Goal: Task Accomplishment & Management: Use online tool/utility

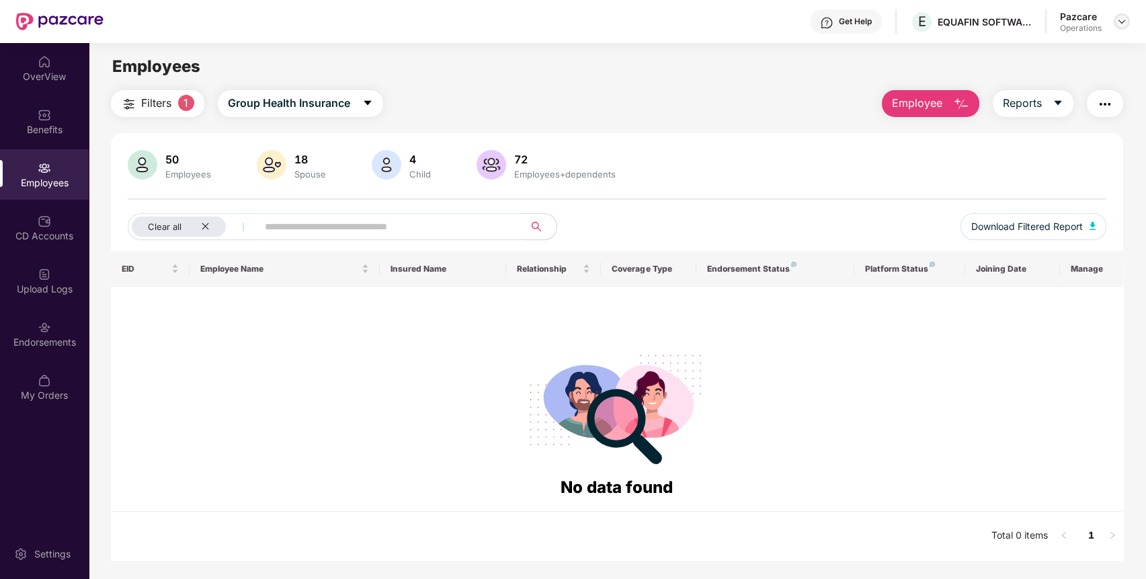
click at [1124, 24] on img at bounding box center [1122, 21] width 11 height 11
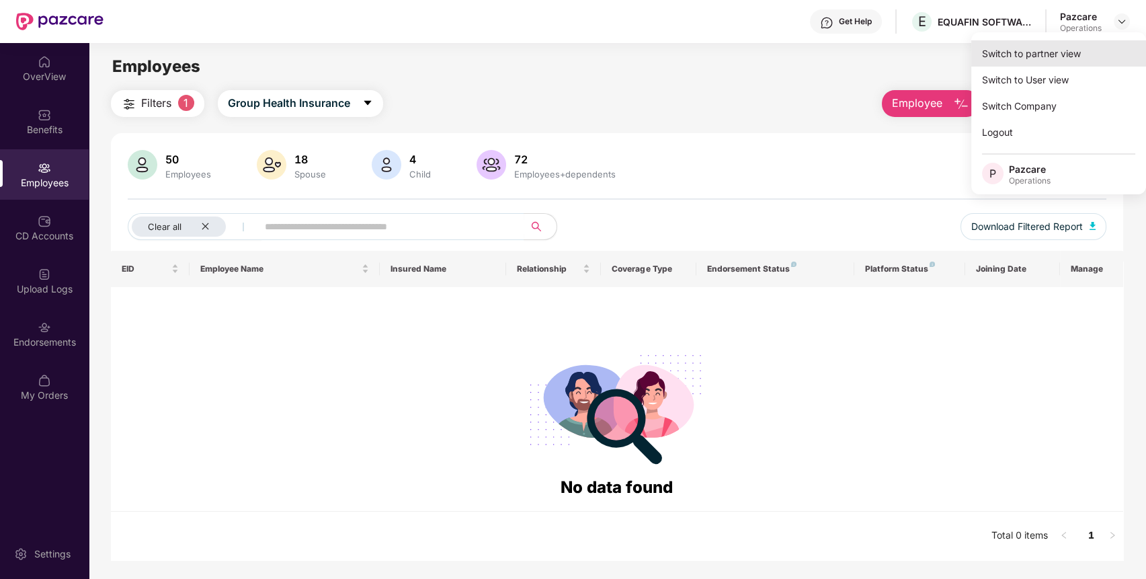
click at [1072, 52] on div "Switch to partner view" at bounding box center [1058, 53] width 175 height 26
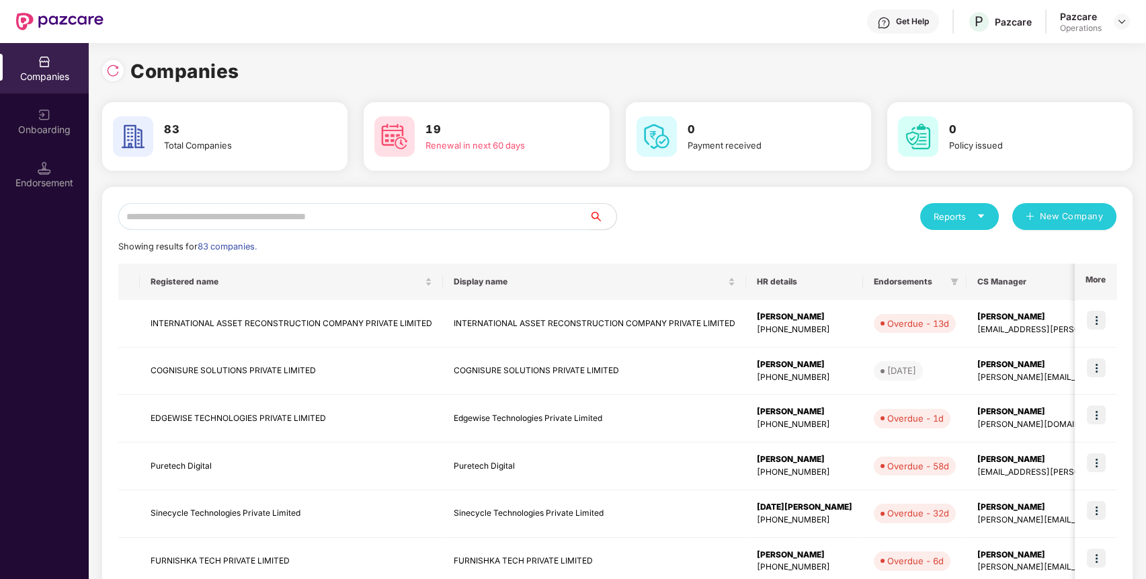
click at [514, 220] on input "text" at bounding box center [353, 216] width 471 height 27
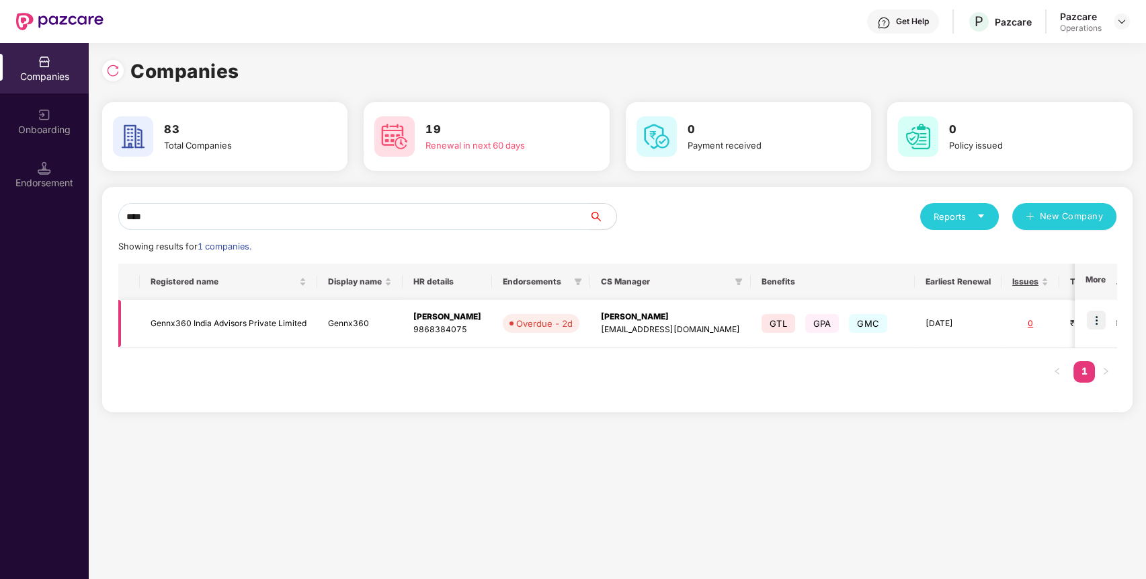
type input "****"
click at [1097, 315] on img at bounding box center [1096, 320] width 19 height 19
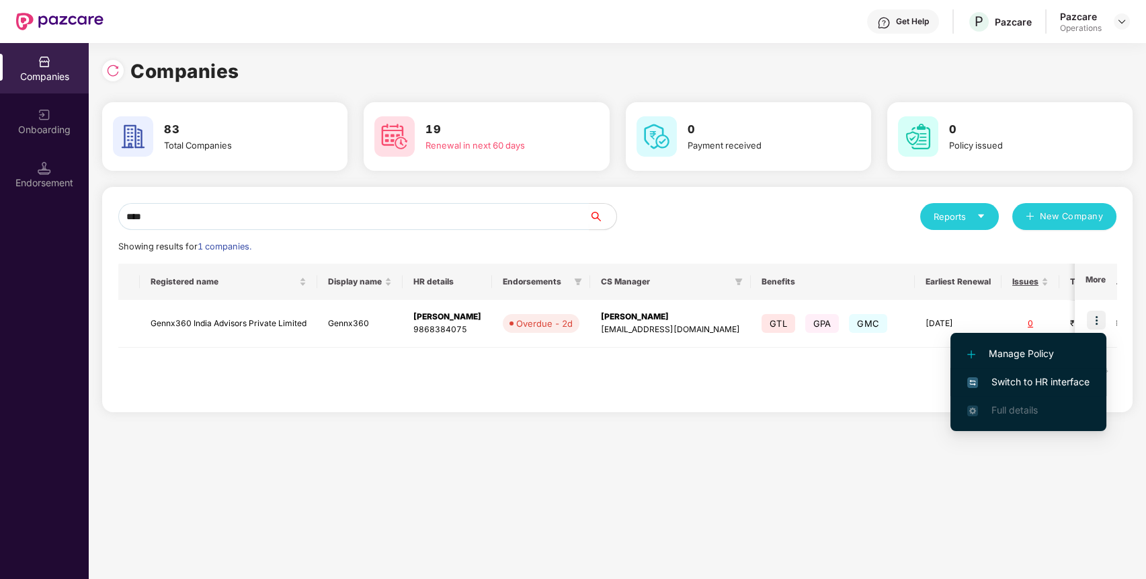
click at [1072, 372] on li "Switch to HR interface" at bounding box center [1029, 382] width 156 height 28
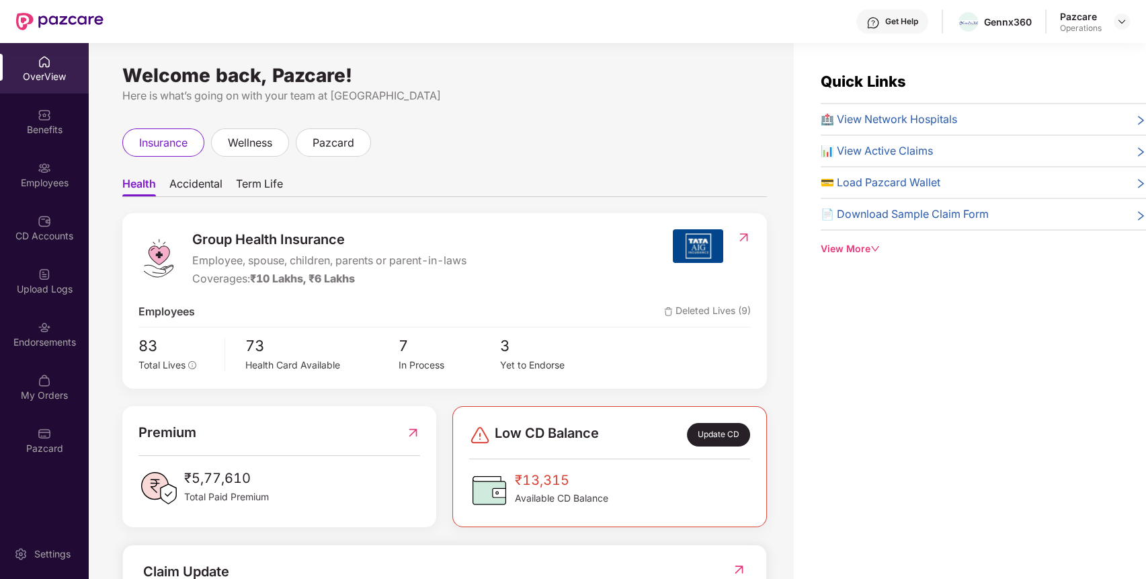
click at [32, 318] on div "Endorsements" at bounding box center [44, 334] width 89 height 50
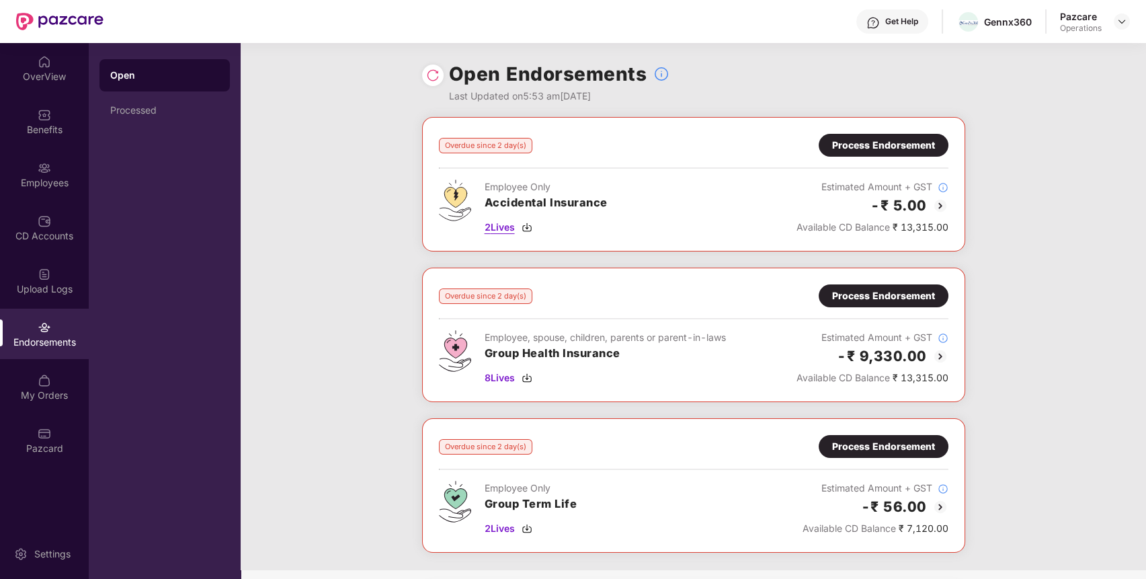
click at [496, 226] on span "2 Lives" at bounding box center [500, 227] width 30 height 15
click at [503, 378] on span "8 Lives" at bounding box center [500, 377] width 30 height 15
click at [507, 526] on span "2 Lives" at bounding box center [500, 528] width 30 height 15
click at [57, 107] on div "Benefits" at bounding box center [44, 121] width 89 height 50
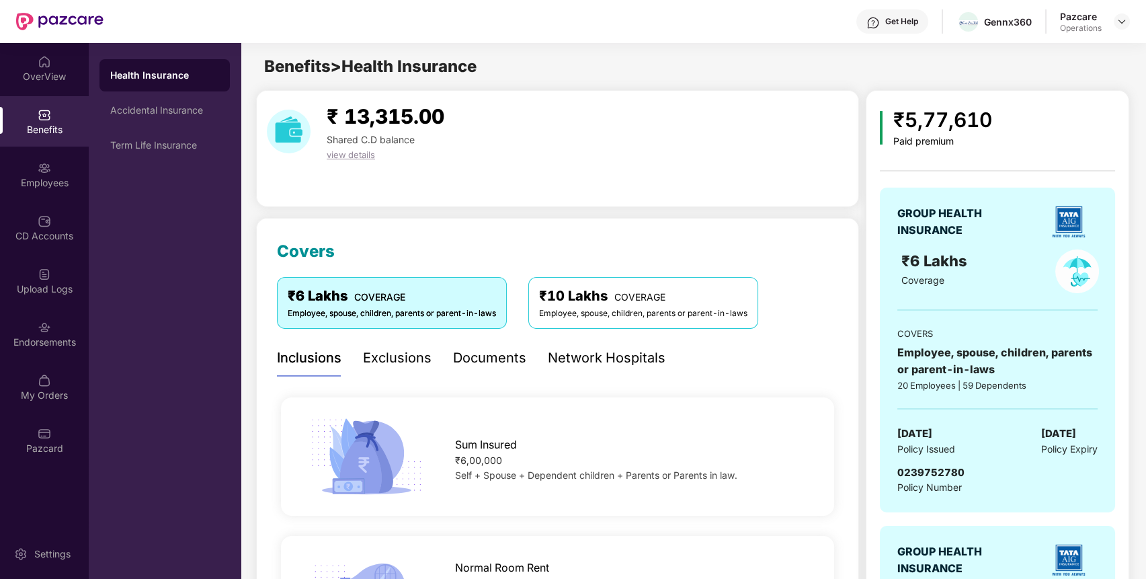
click at [937, 464] on div "0239752780" at bounding box center [930, 472] width 67 height 16
copy span "0239752780"
click at [992, 22] on div "Gennx360" at bounding box center [1008, 21] width 48 height 13
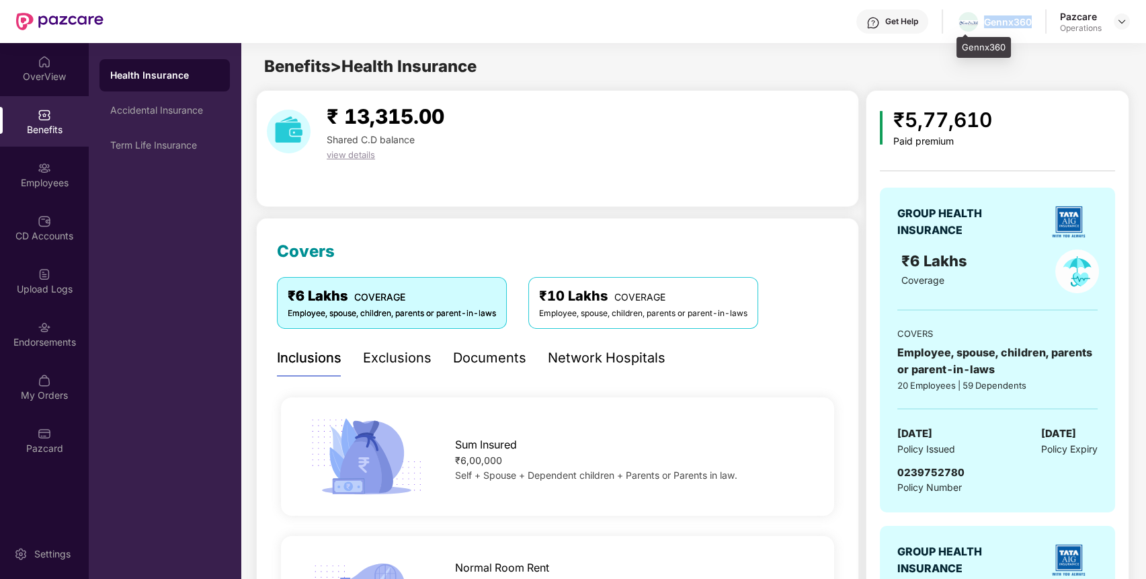
click at [992, 22] on div "Gennx360" at bounding box center [1008, 21] width 48 height 13
copy div "Gennx360"
click at [939, 468] on span "0239752780" at bounding box center [930, 472] width 67 height 13
copy span "0239752780"
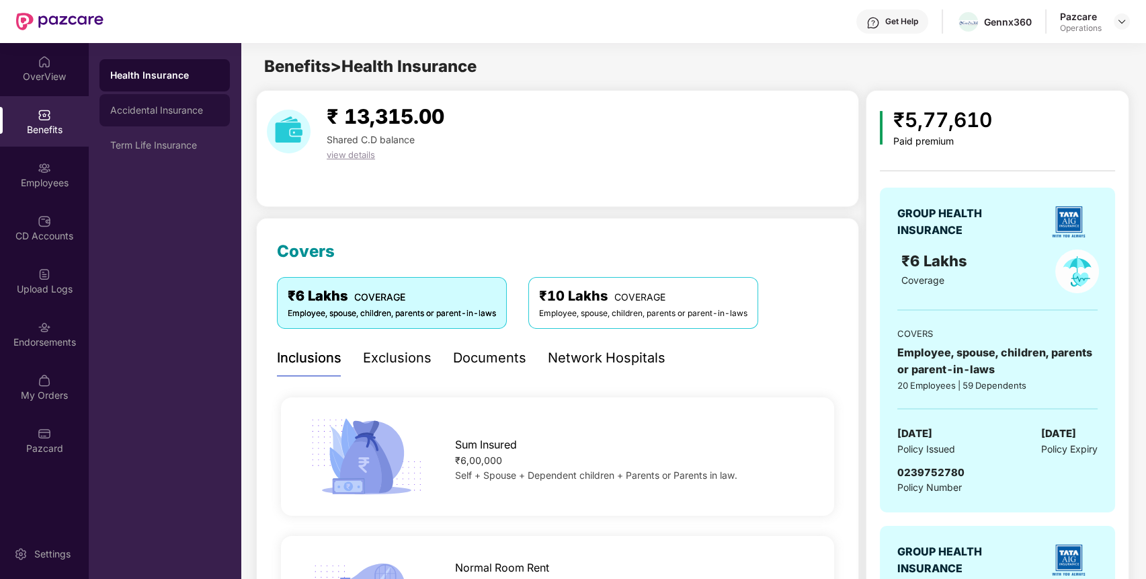
click at [201, 102] on div "Accidental Insurance" at bounding box center [164, 110] width 130 height 32
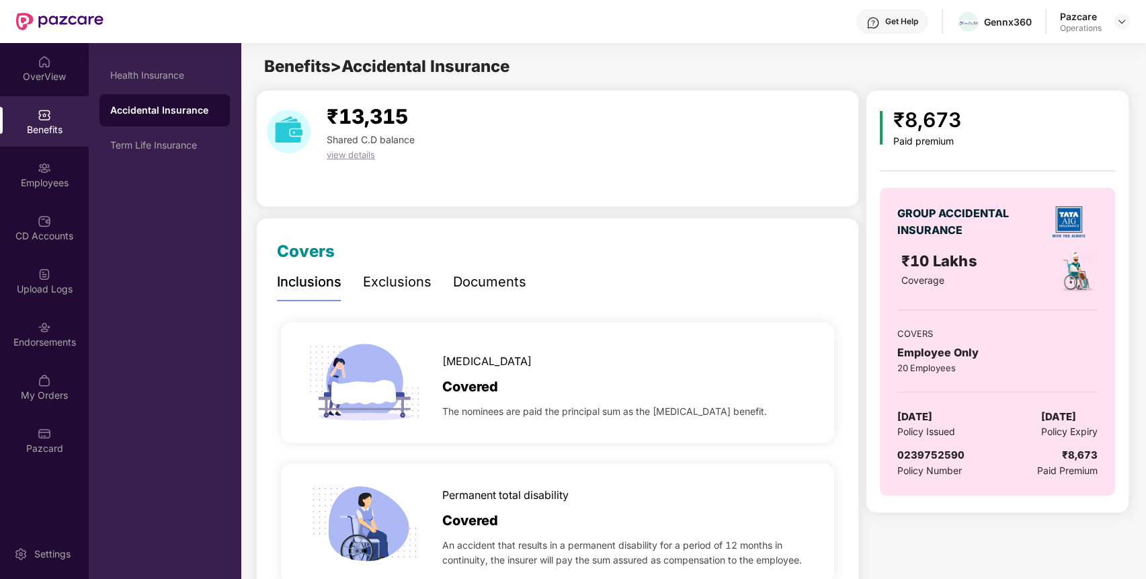
click at [938, 454] on span "0239752590" at bounding box center [930, 454] width 67 height 13
copy span "0239752590"
click at [181, 140] on div "Term Life Insurance" at bounding box center [164, 145] width 109 height 11
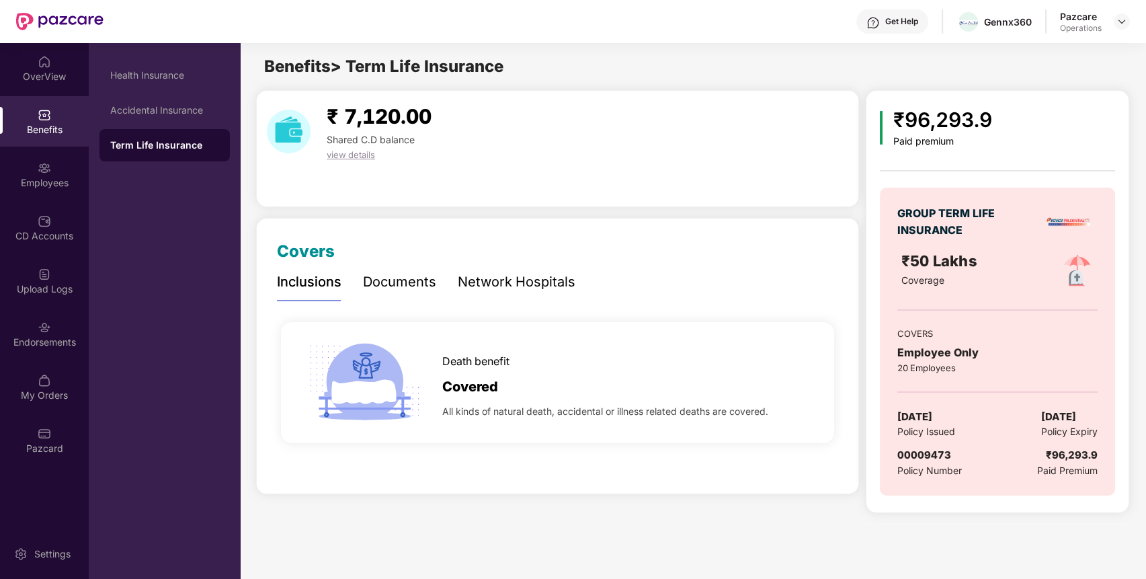
click at [938, 457] on span "00009473" at bounding box center [924, 454] width 54 height 13
copy span "00009473"
click at [175, 102] on div "Accidental Insurance" at bounding box center [164, 110] width 130 height 32
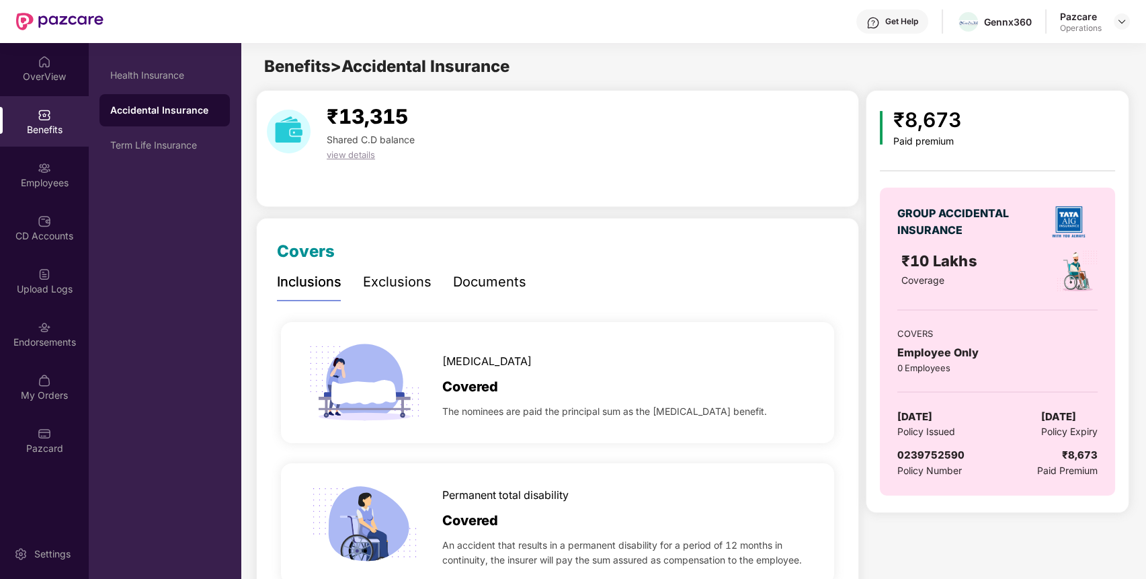
click at [934, 461] on div "0239752590" at bounding box center [930, 455] width 67 height 16
drag, startPoint x: 934, startPoint y: 460, endPoint x: 950, endPoint y: 454, distance: 16.6
click at [950, 454] on div "0239752590" at bounding box center [930, 455] width 67 height 16
copy span "0239752590"
click at [1016, 24] on div "Gennx360" at bounding box center [1008, 21] width 48 height 13
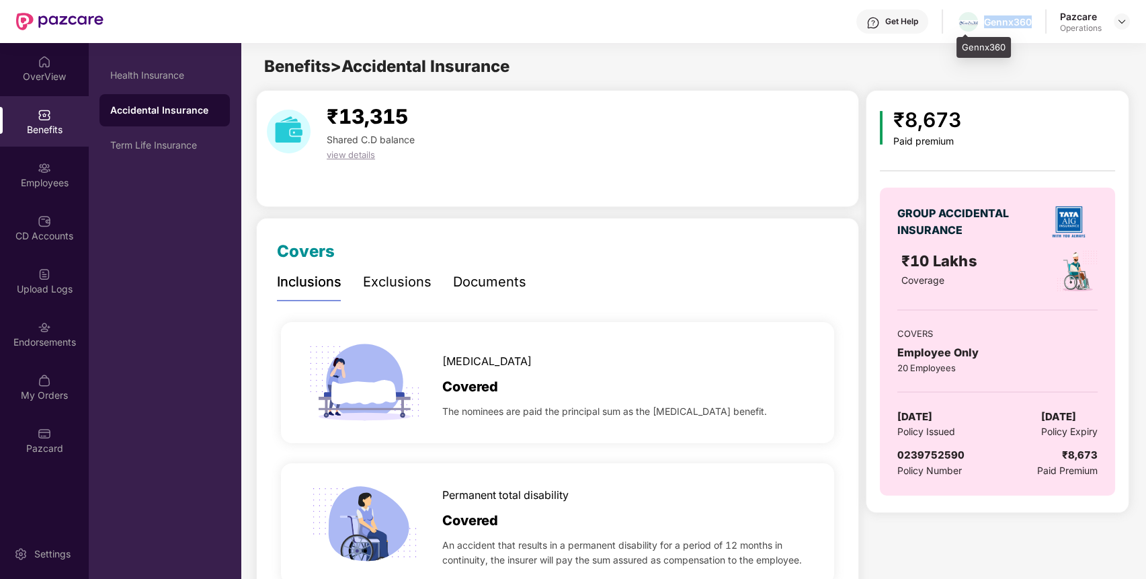
click at [1016, 24] on div "Gennx360" at bounding box center [1008, 21] width 48 height 13
copy div "Gennx360"
click at [931, 458] on span "0239752590" at bounding box center [930, 454] width 67 height 13
copy span "0239752590"
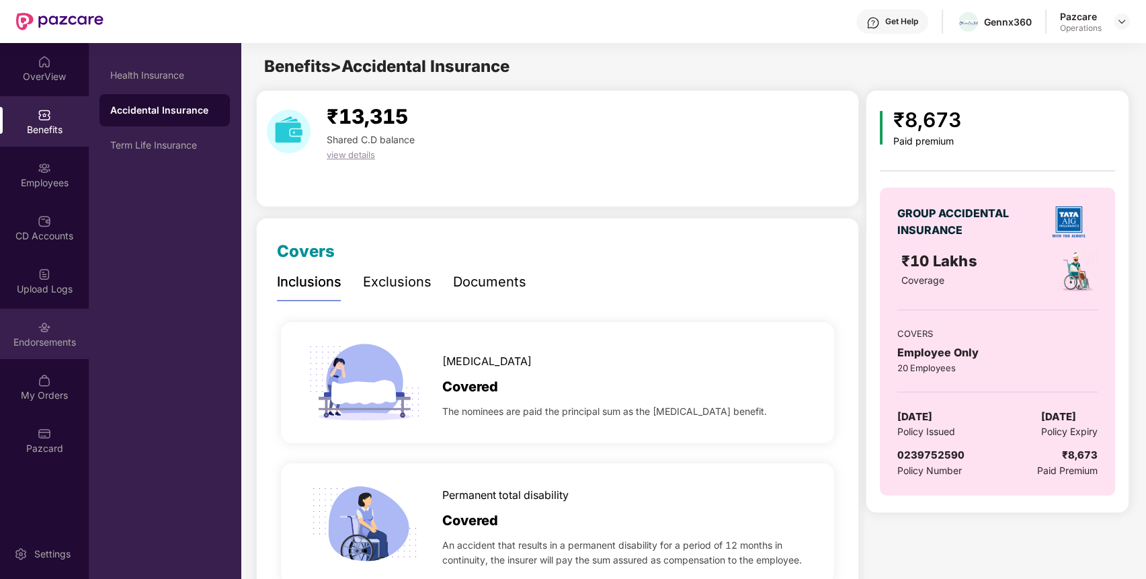
click at [30, 343] on div "Endorsements" at bounding box center [44, 341] width 89 height 13
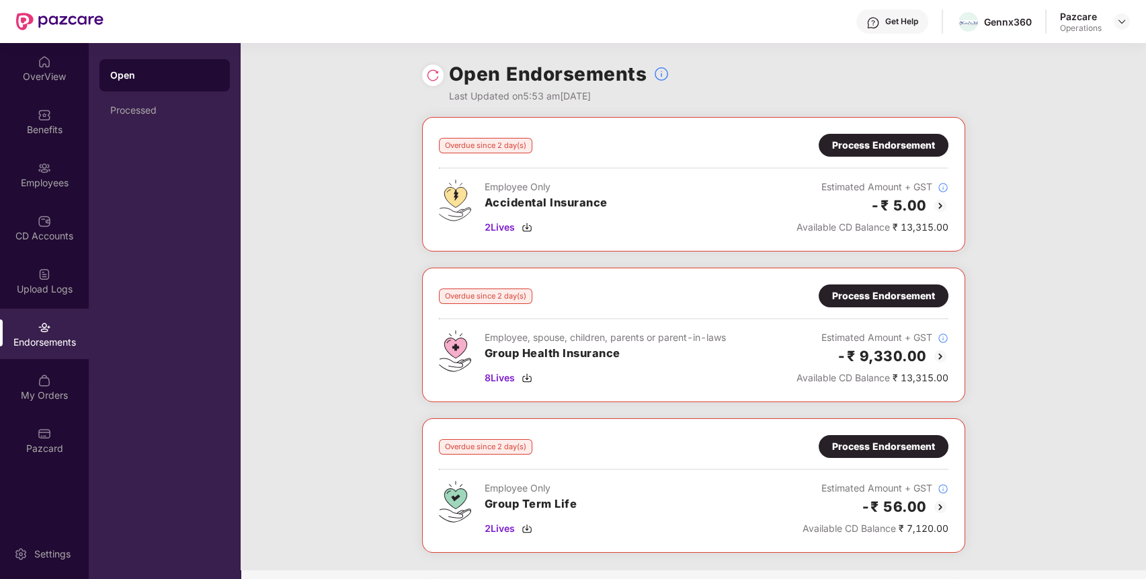
click at [905, 145] on div "Process Endorsement" at bounding box center [883, 145] width 103 height 15
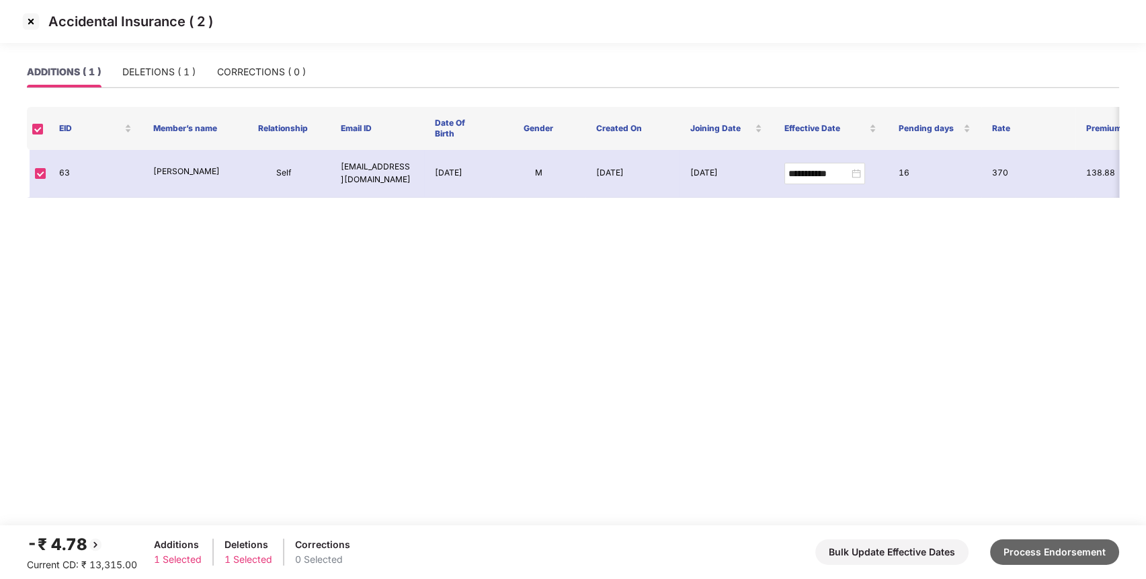
click at [1012, 554] on button "Process Endorsement" at bounding box center [1054, 552] width 129 height 26
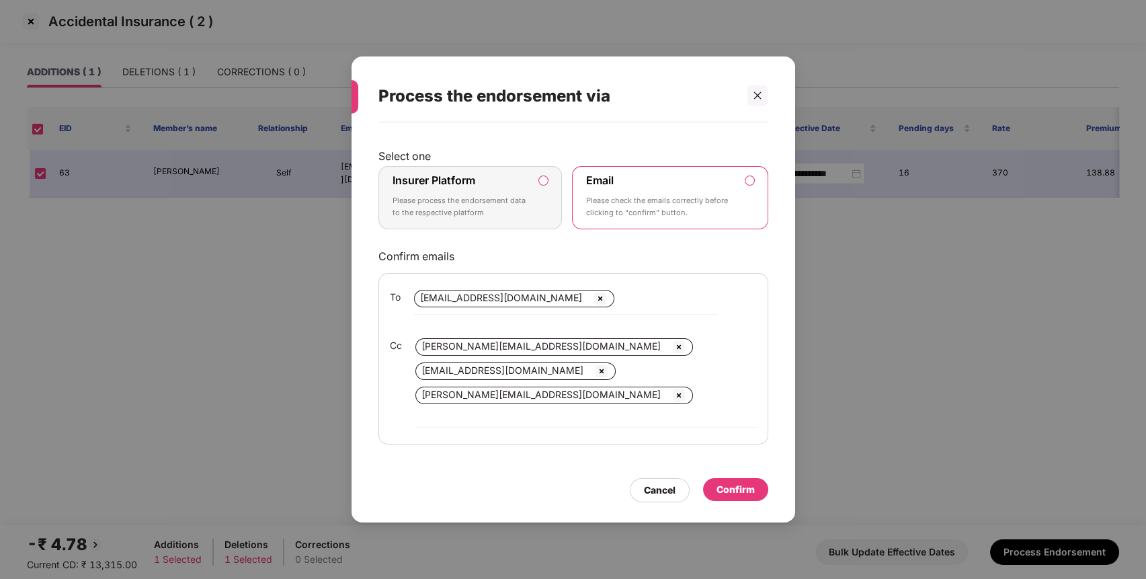
click at [526, 218] on p "Please process the endorsement data to the respective platform" at bounding box center [461, 207] width 137 height 24
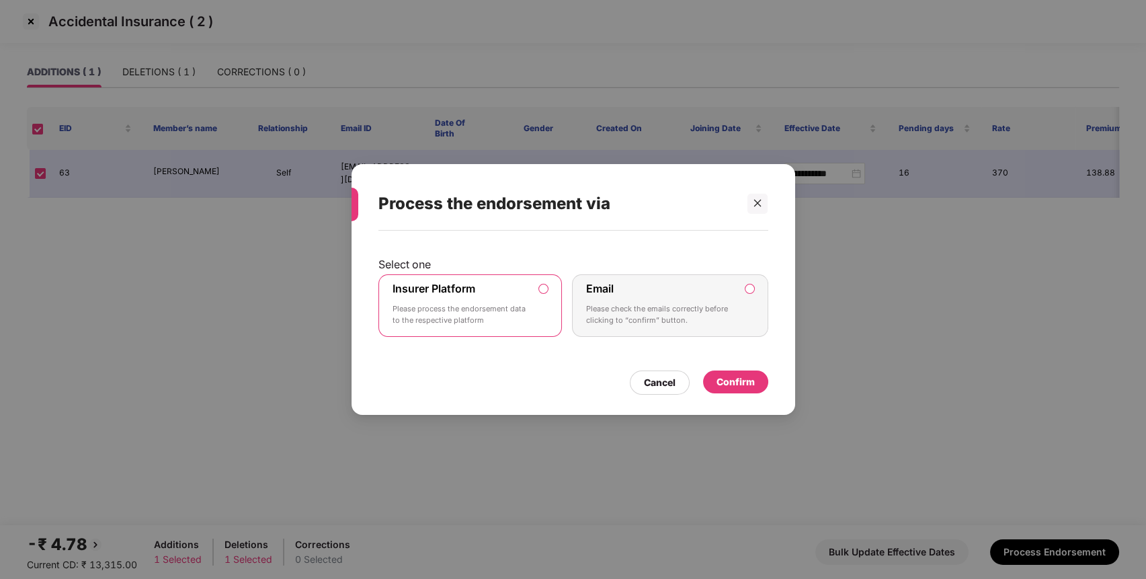
click at [727, 374] on div "Confirm" at bounding box center [736, 381] width 38 height 15
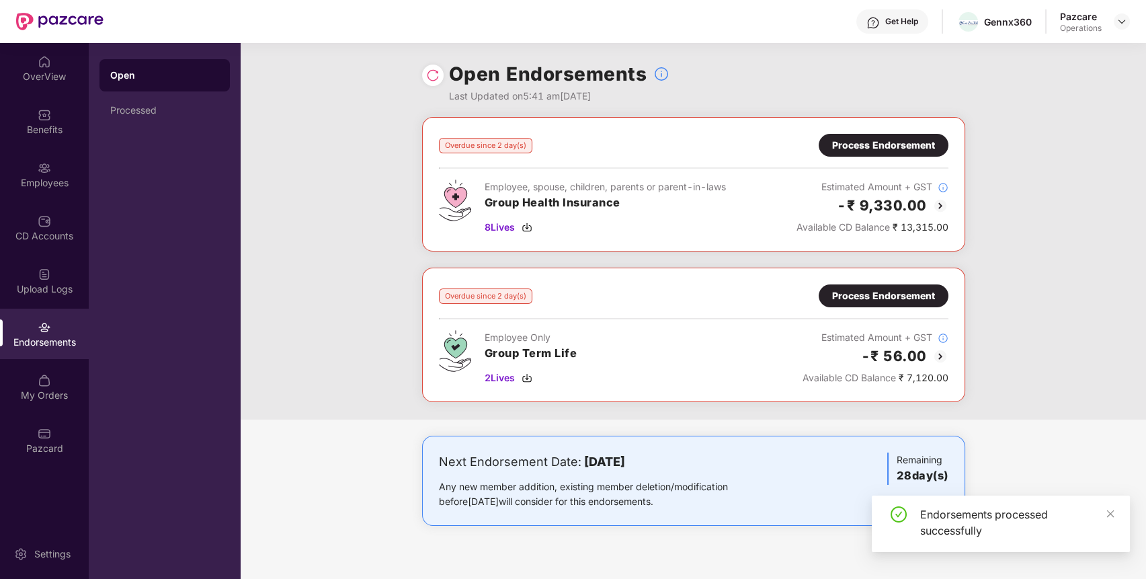
click at [928, 140] on div "Process Endorsement" at bounding box center [883, 145] width 103 height 15
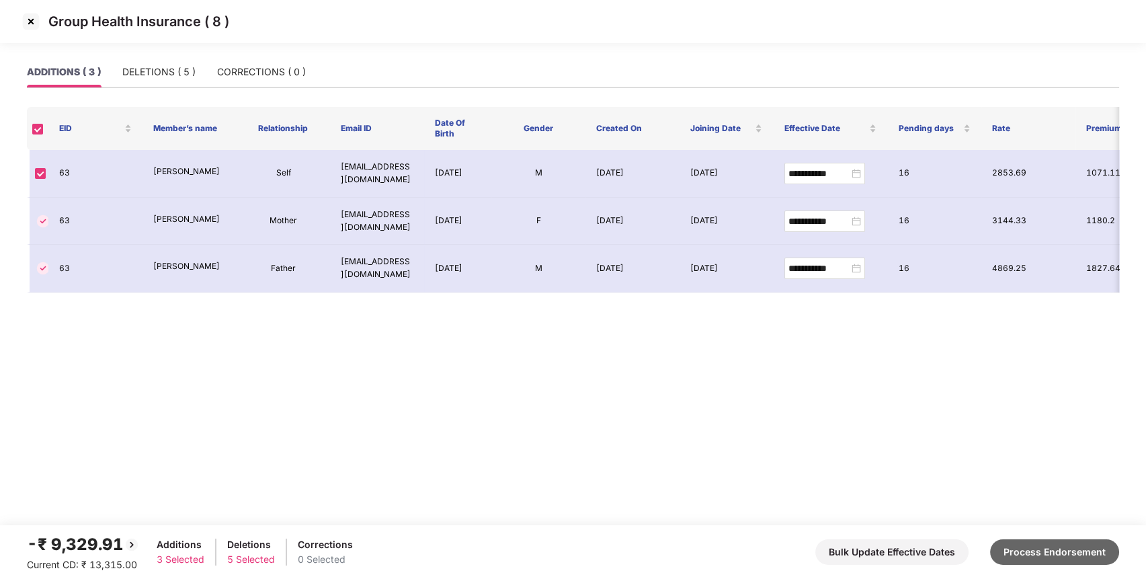
click at [1051, 546] on button "Process Endorsement" at bounding box center [1054, 552] width 129 height 26
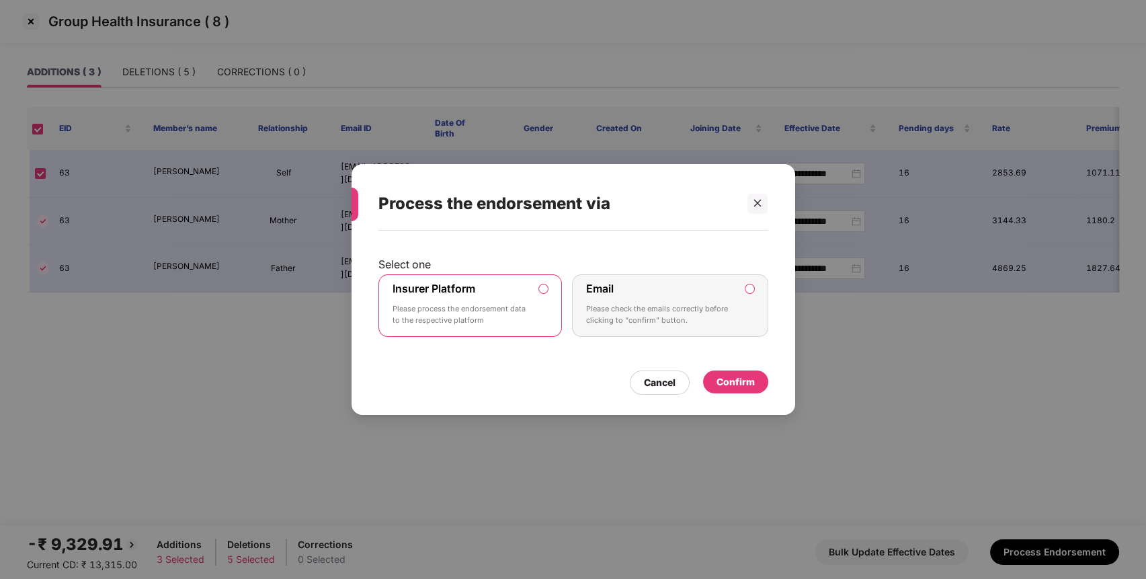
click at [737, 376] on div "Confirm" at bounding box center [736, 381] width 38 height 15
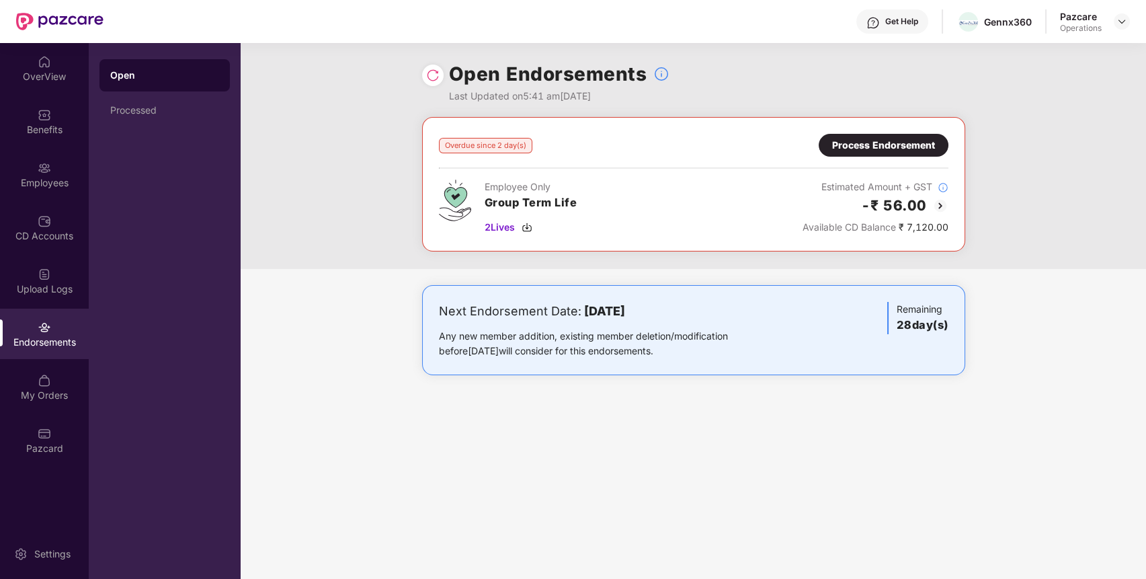
click at [854, 136] on div "Process Endorsement" at bounding box center [884, 145] width 130 height 23
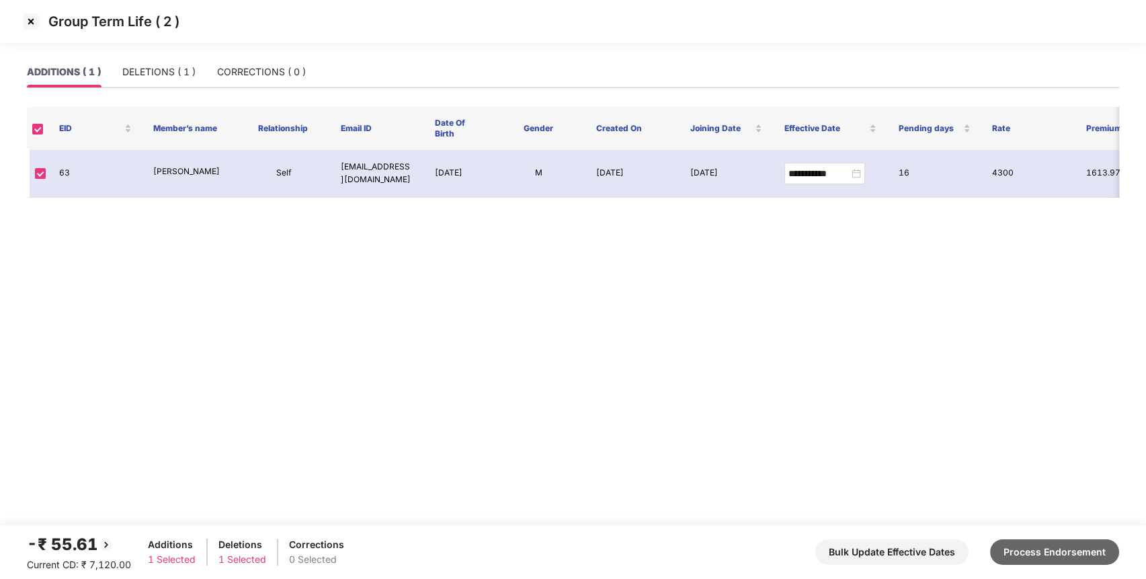
click at [1029, 546] on button "Process Endorsement" at bounding box center [1054, 552] width 129 height 26
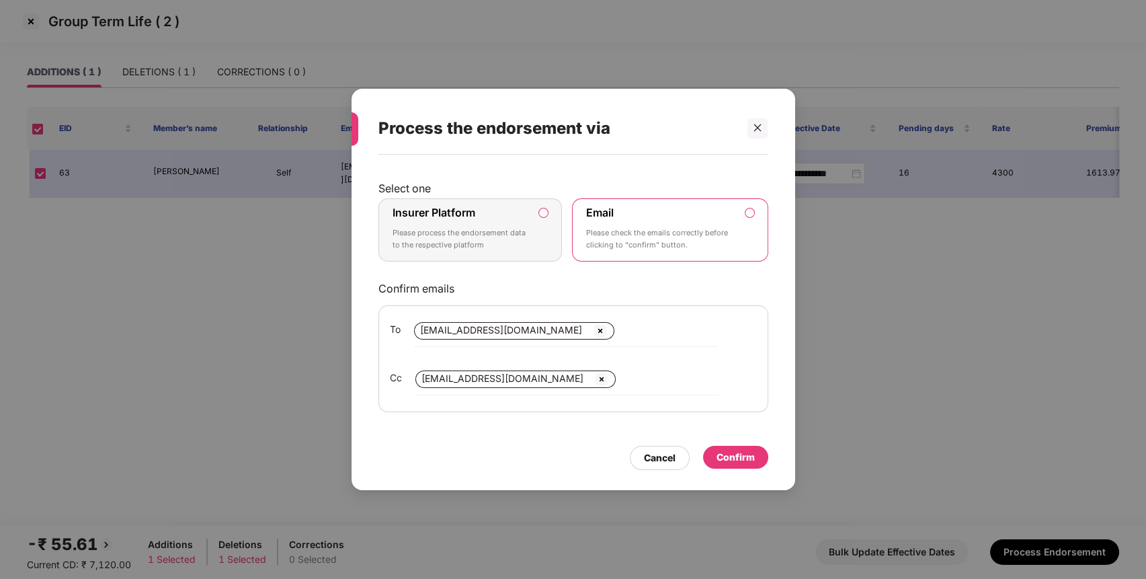
click at [473, 245] on p "Please process the endorsement data to the respective platform" at bounding box center [461, 239] width 137 height 24
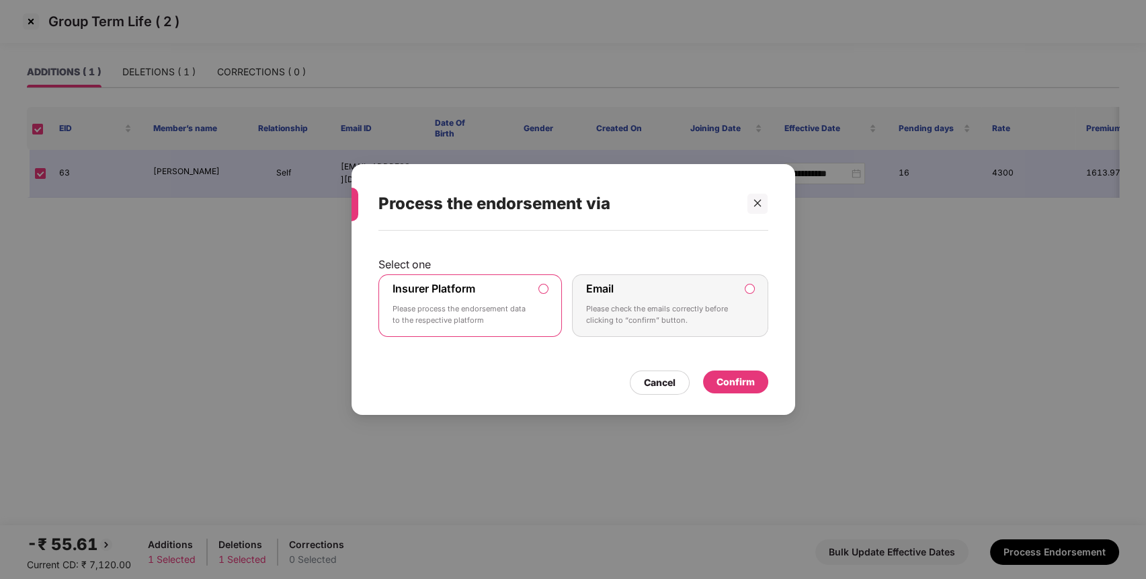
click at [735, 380] on div "Confirm" at bounding box center [736, 381] width 38 height 15
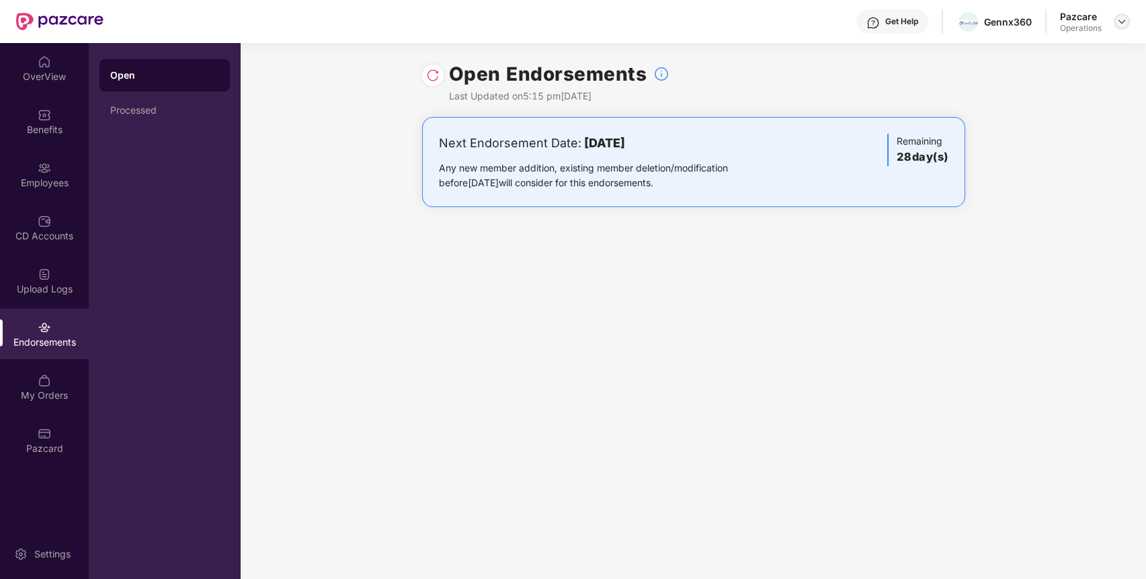
click at [1119, 22] on img at bounding box center [1122, 21] width 11 height 11
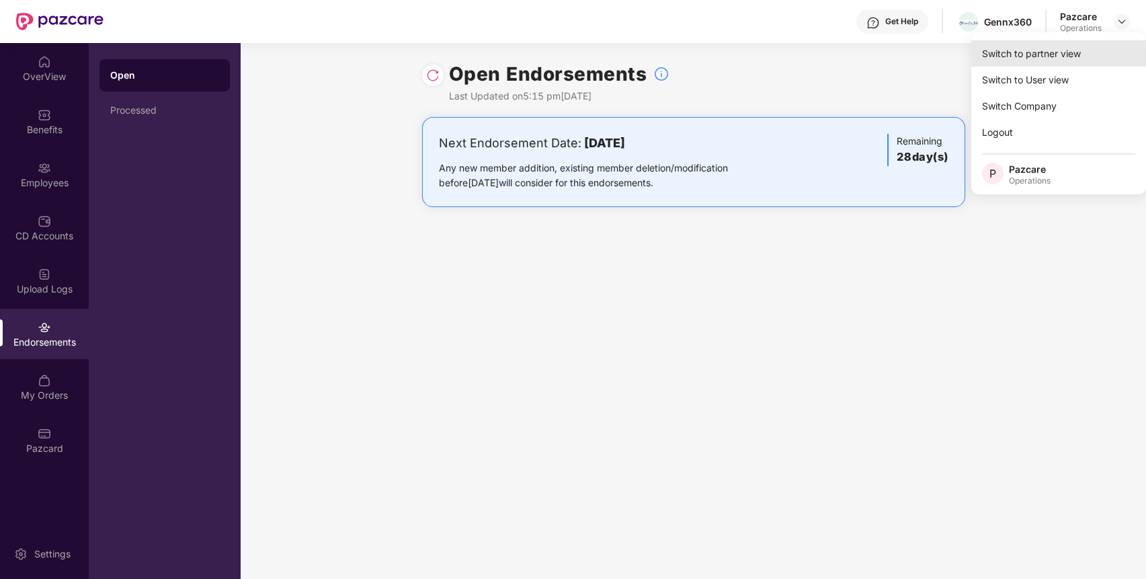
click at [1084, 56] on div "Switch to partner view" at bounding box center [1058, 53] width 175 height 26
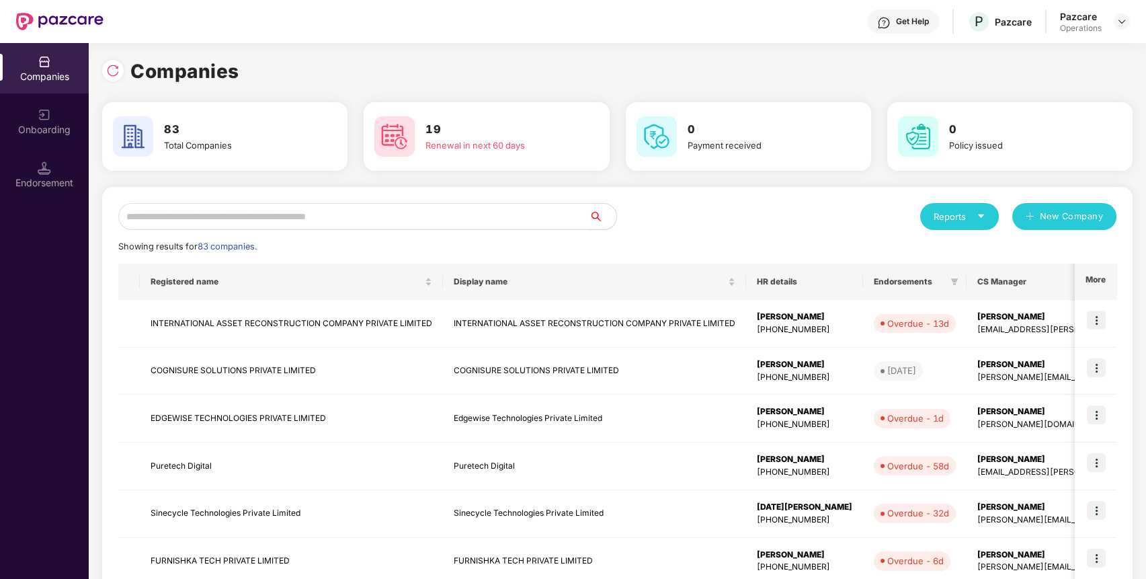
click at [534, 207] on input "text" at bounding box center [353, 216] width 471 height 27
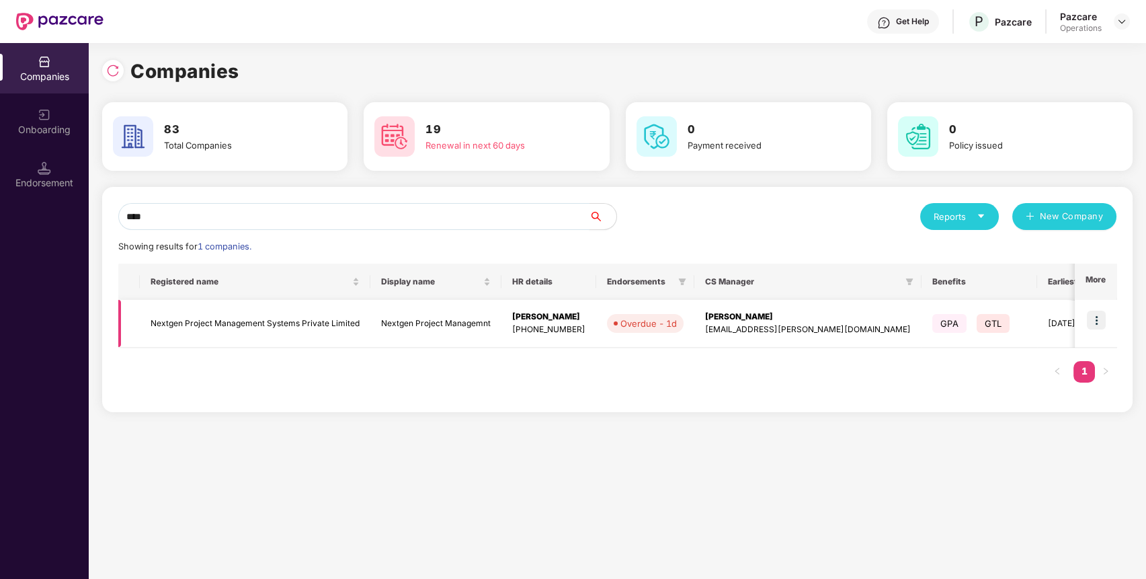
type input "****"
click at [1106, 322] on img at bounding box center [1096, 320] width 19 height 19
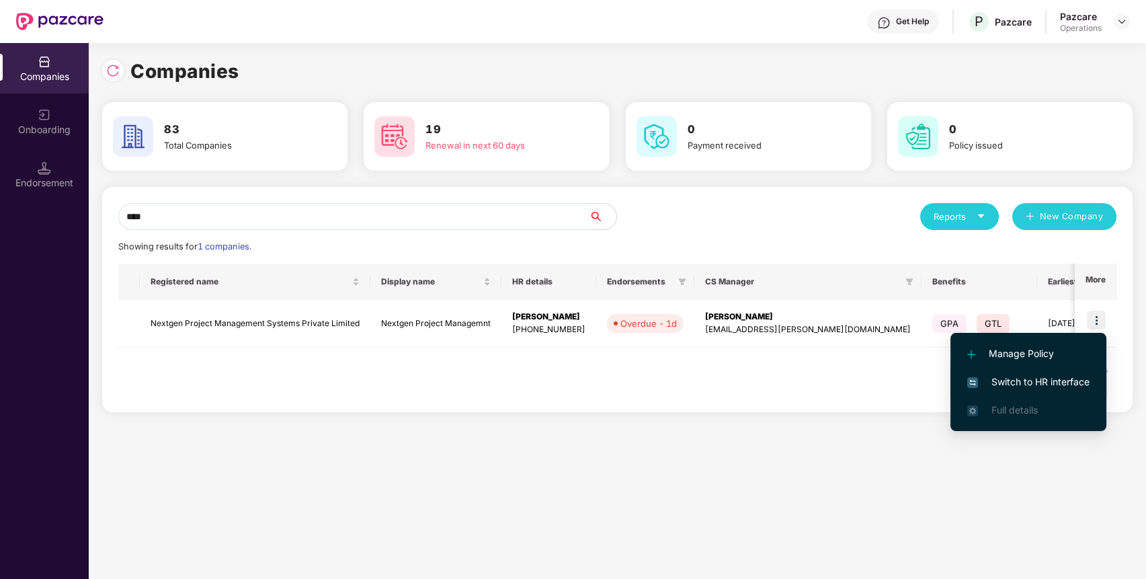
click at [1078, 380] on span "Switch to HR interface" at bounding box center [1028, 381] width 122 height 15
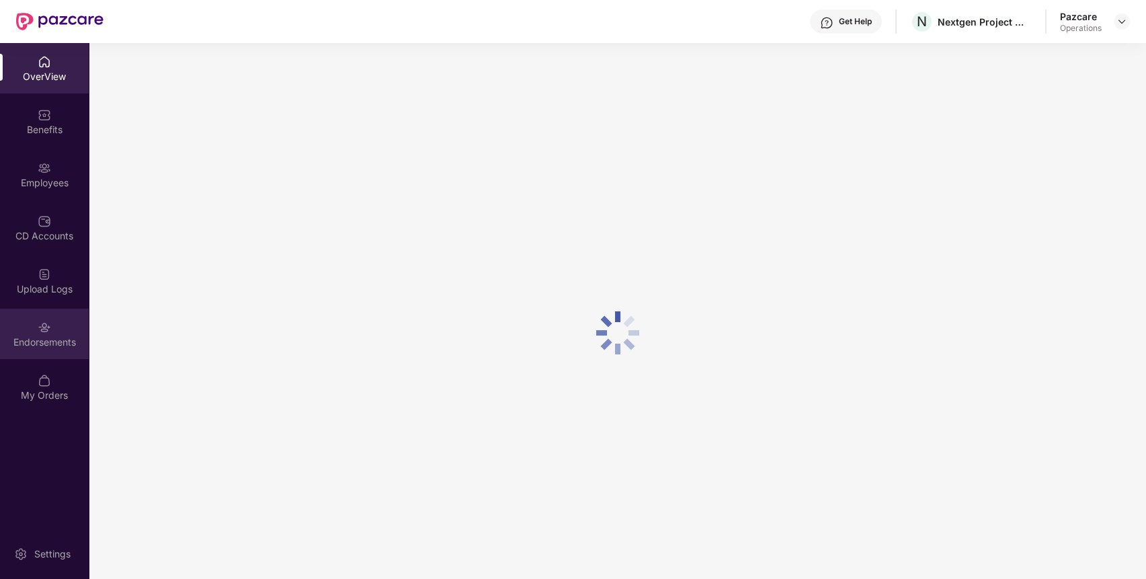
click at [40, 321] on img at bounding box center [44, 327] width 13 height 13
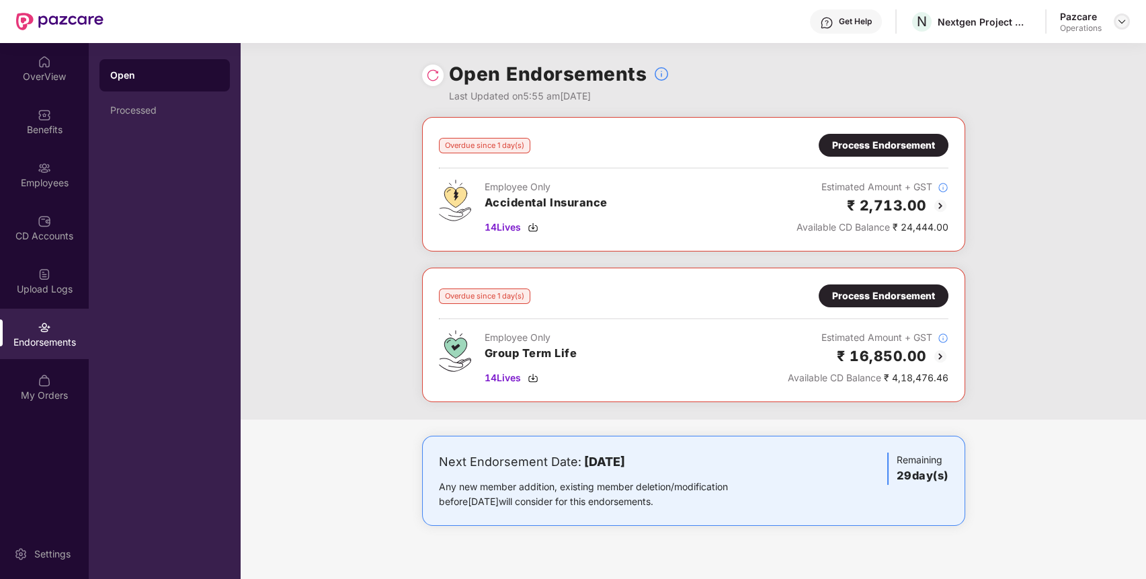
click at [1123, 20] on img at bounding box center [1122, 21] width 11 height 11
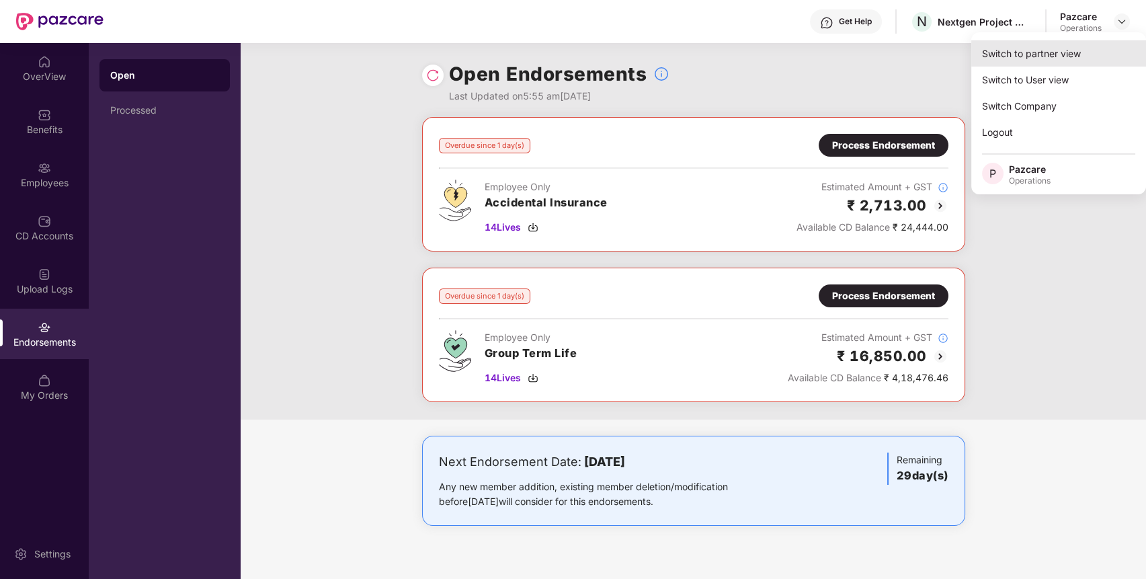
click at [1099, 43] on div "Switch to partner view" at bounding box center [1058, 53] width 175 height 26
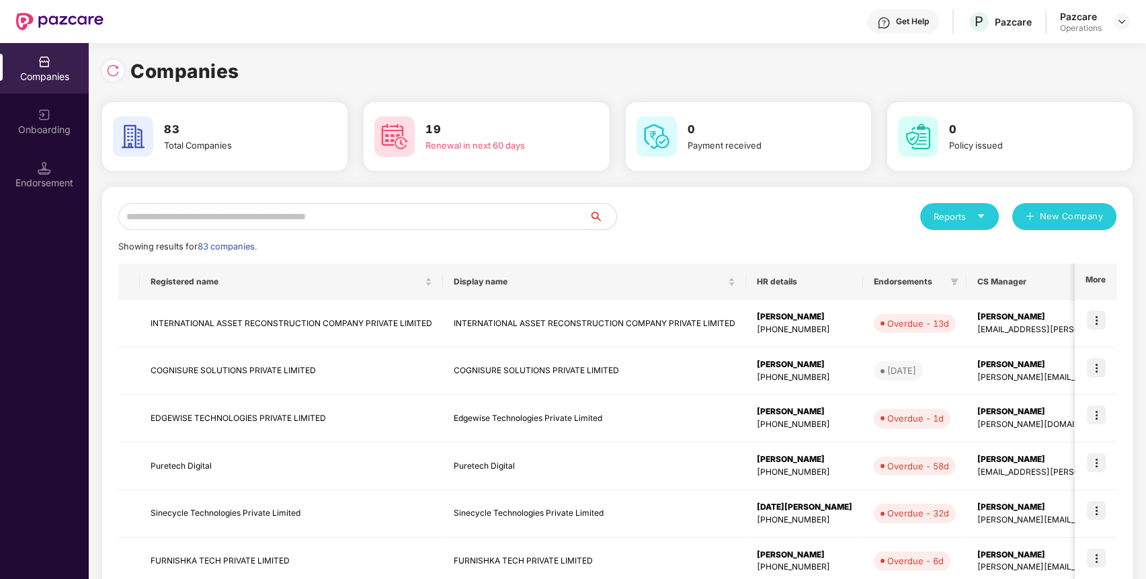
click at [522, 219] on input "text" at bounding box center [353, 216] width 471 height 27
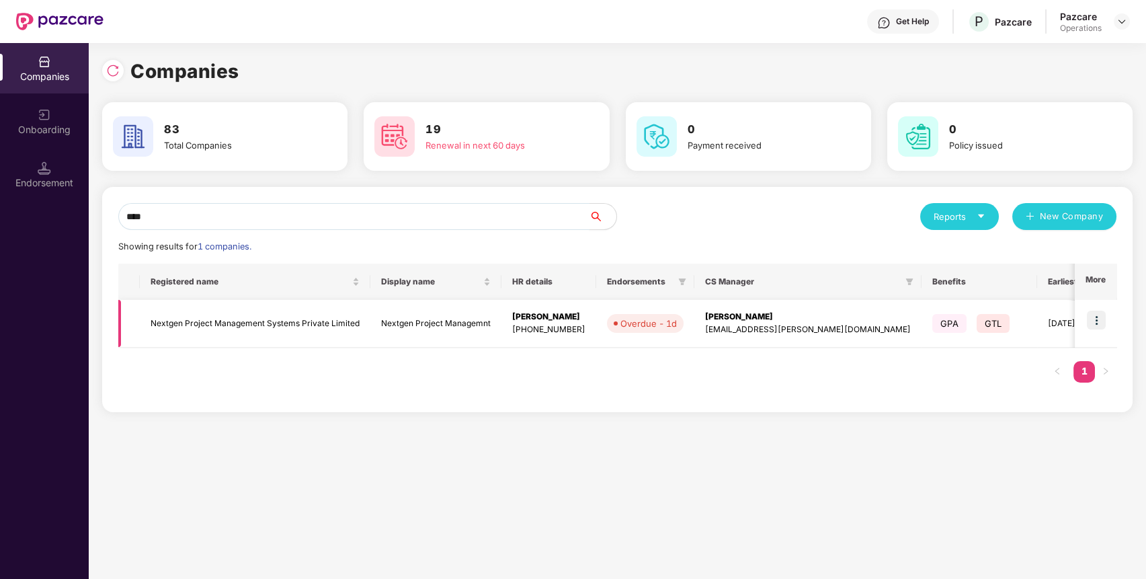
type input "****"
click at [1097, 322] on img at bounding box center [1096, 320] width 19 height 19
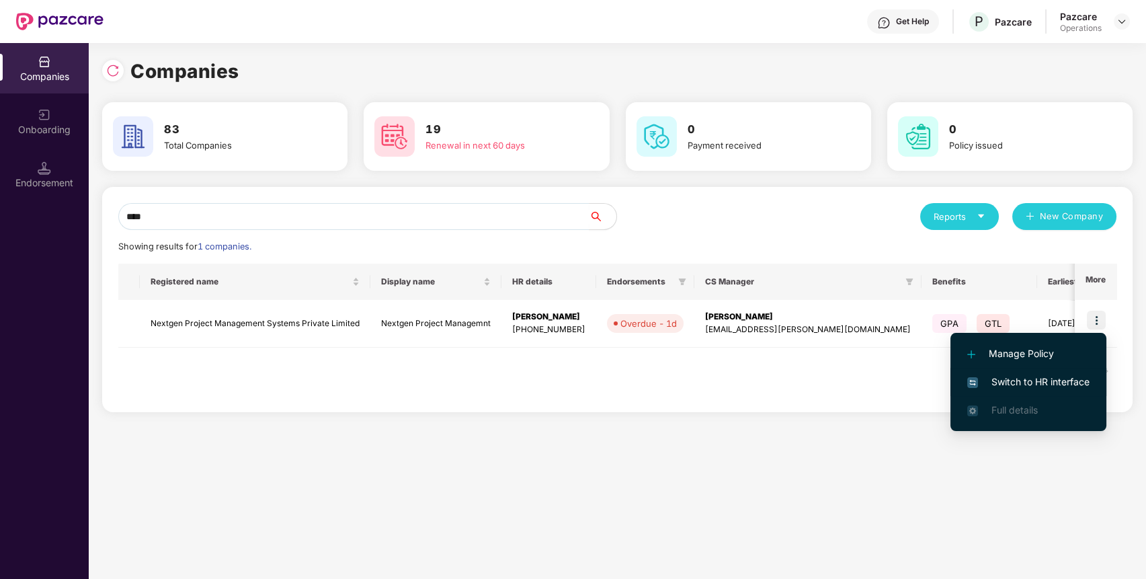
click at [1053, 374] on span "Switch to HR interface" at bounding box center [1028, 381] width 122 height 15
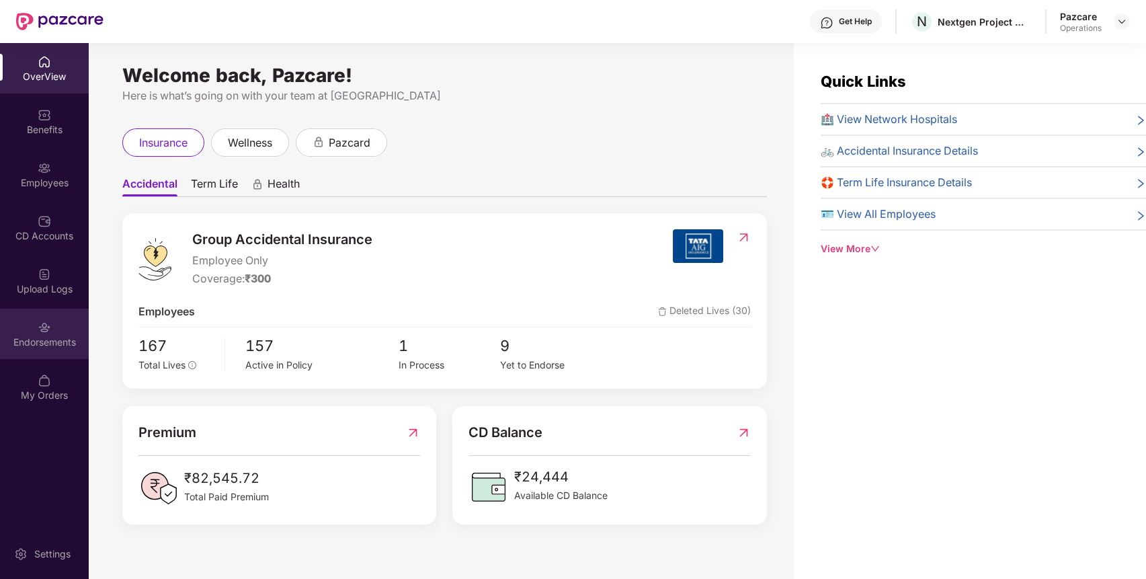
click at [43, 327] on img at bounding box center [44, 327] width 13 height 13
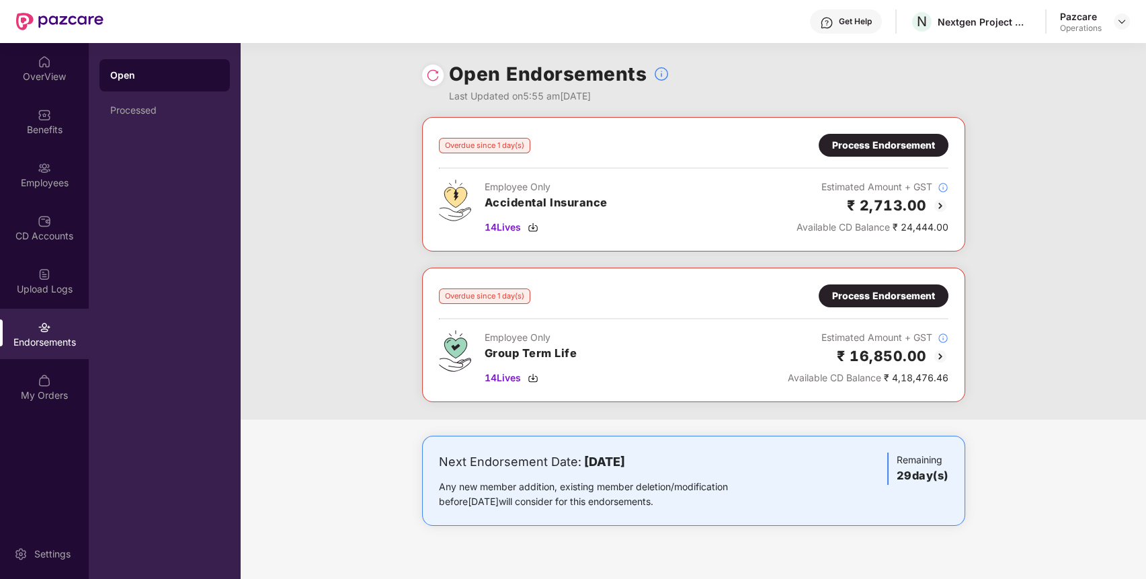
click at [893, 143] on div "Process Endorsement" at bounding box center [883, 145] width 103 height 15
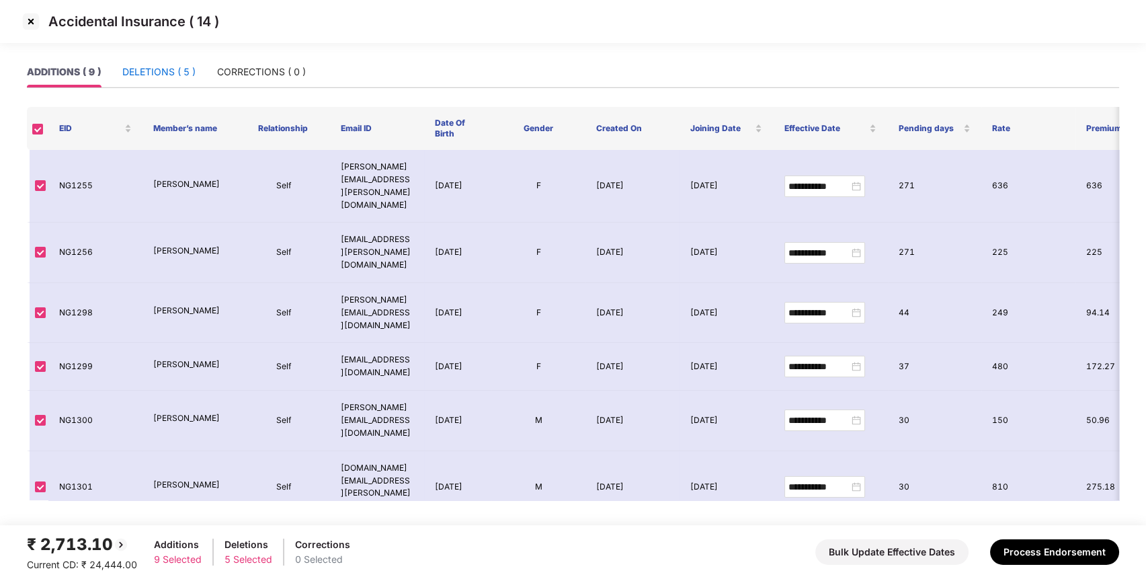
click at [172, 73] on div "DELETIONS ( 5 )" at bounding box center [158, 72] width 73 height 15
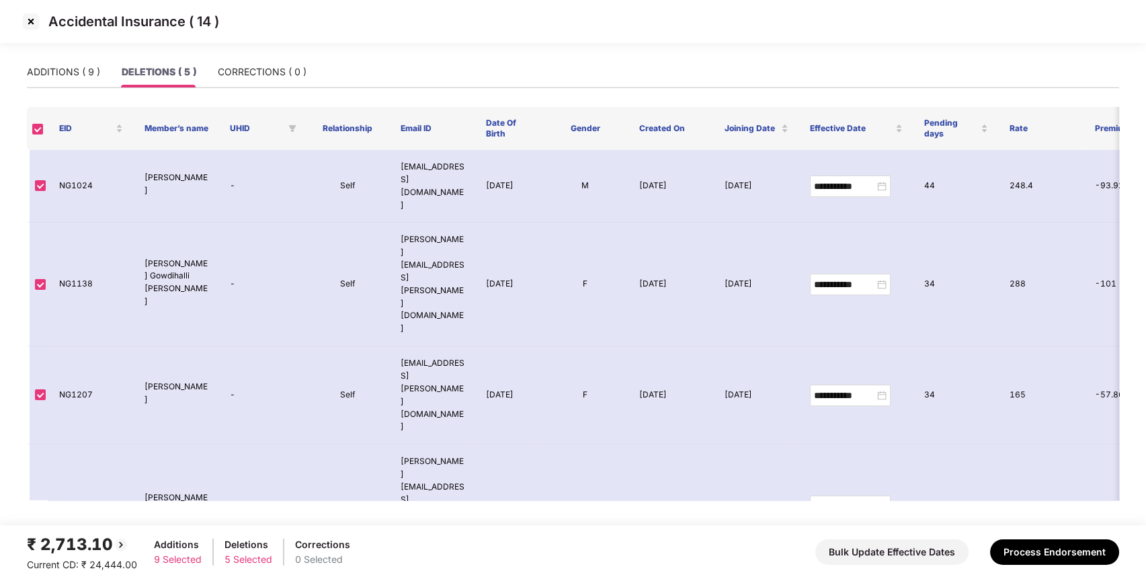
click at [101, 76] on div "ADDITIONS ( 9 ) DELETIONS ( 5 ) CORRECTIONS ( 0 )" at bounding box center [167, 71] width 280 height 31
click at [65, 72] on div "ADDITIONS ( 9 )" at bounding box center [63, 72] width 73 height 15
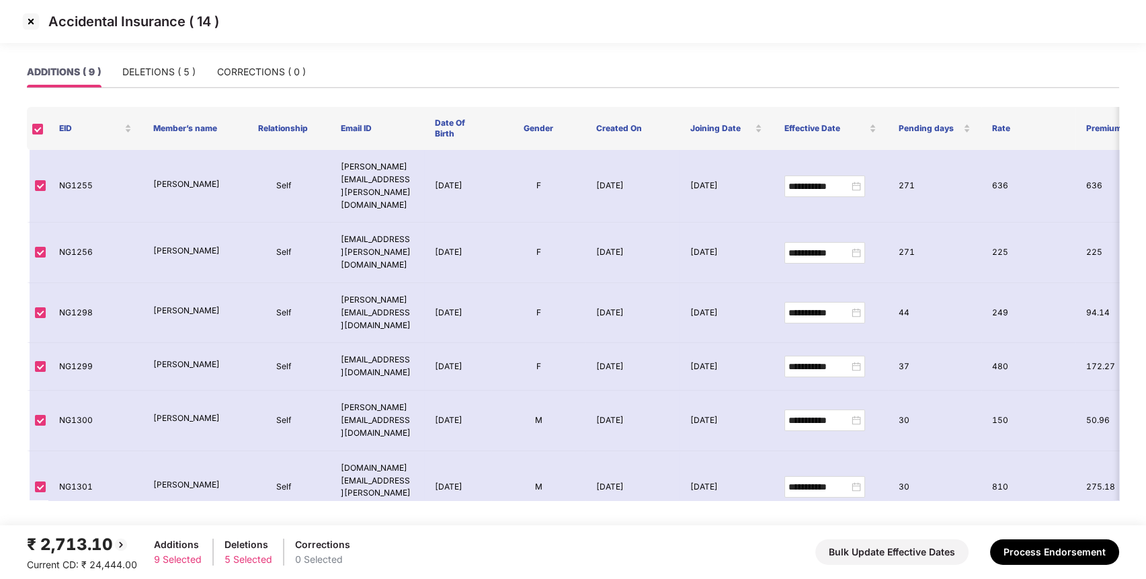
click at [35, 25] on img at bounding box center [31, 22] width 22 height 22
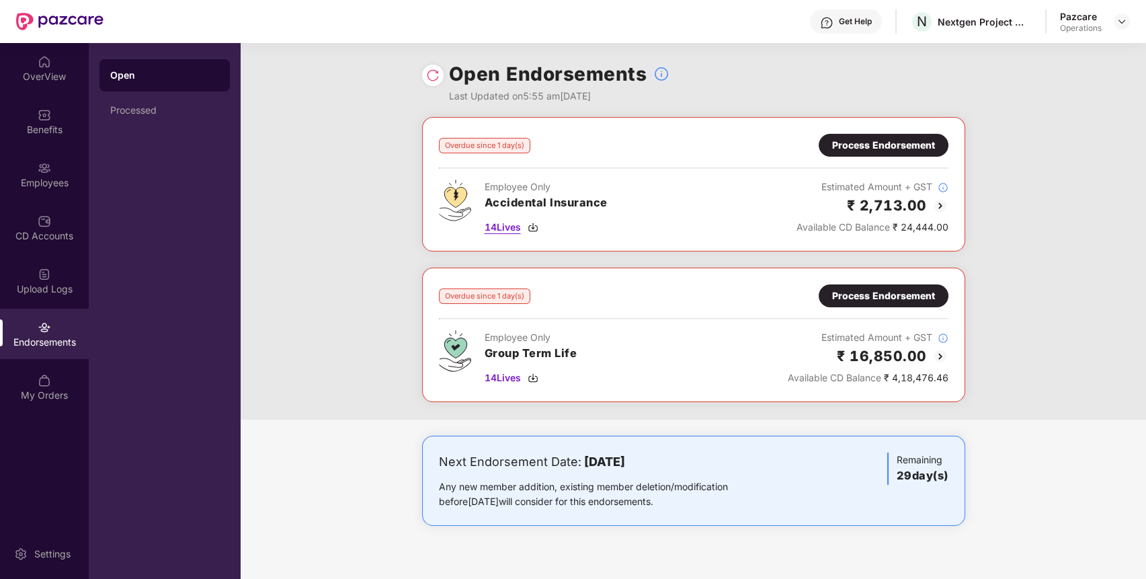
click at [509, 224] on span "14 Lives" at bounding box center [503, 227] width 36 height 15
click at [503, 376] on span "14 Lives" at bounding box center [503, 377] width 36 height 15
click at [34, 118] on div "Benefits" at bounding box center [44, 121] width 89 height 50
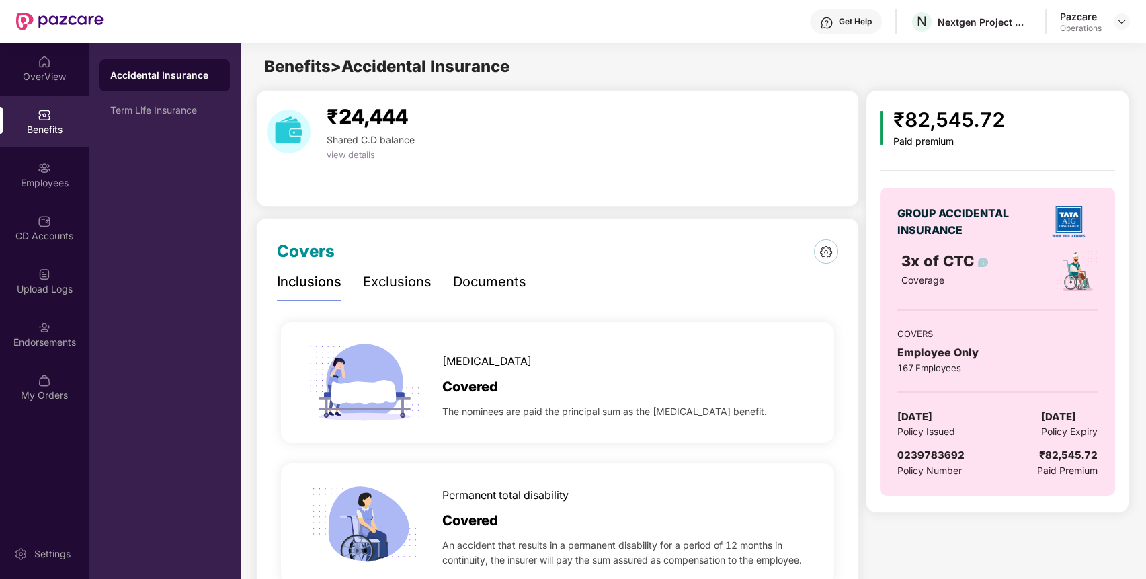
click at [926, 452] on span "0239783692" at bounding box center [930, 454] width 67 height 13
copy span "0239783692"
click at [926, 452] on span "0239783692" at bounding box center [930, 454] width 67 height 13
